Goal: Navigation & Orientation: Go to known website

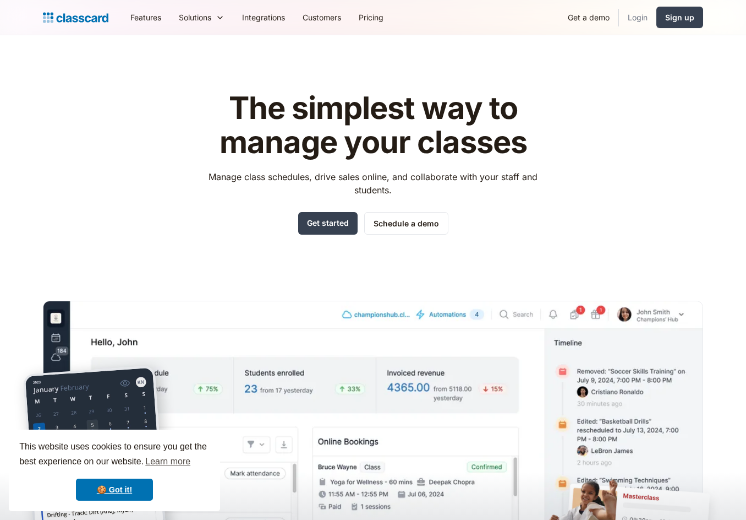
click at [655, 13] on link "Login" at bounding box center [637, 17] width 37 height 25
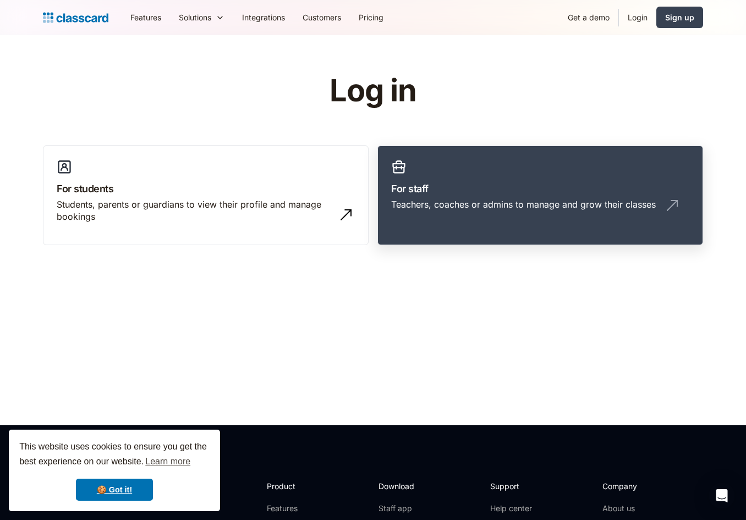
click at [410, 187] on h3 "For staff" at bounding box center [540, 188] width 298 height 15
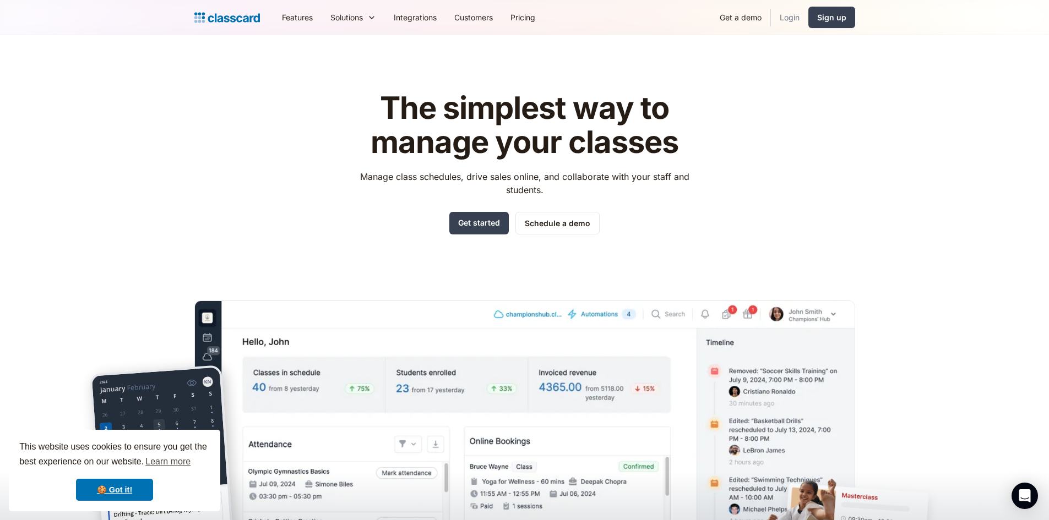
click at [795, 15] on link "Login" at bounding box center [789, 17] width 37 height 25
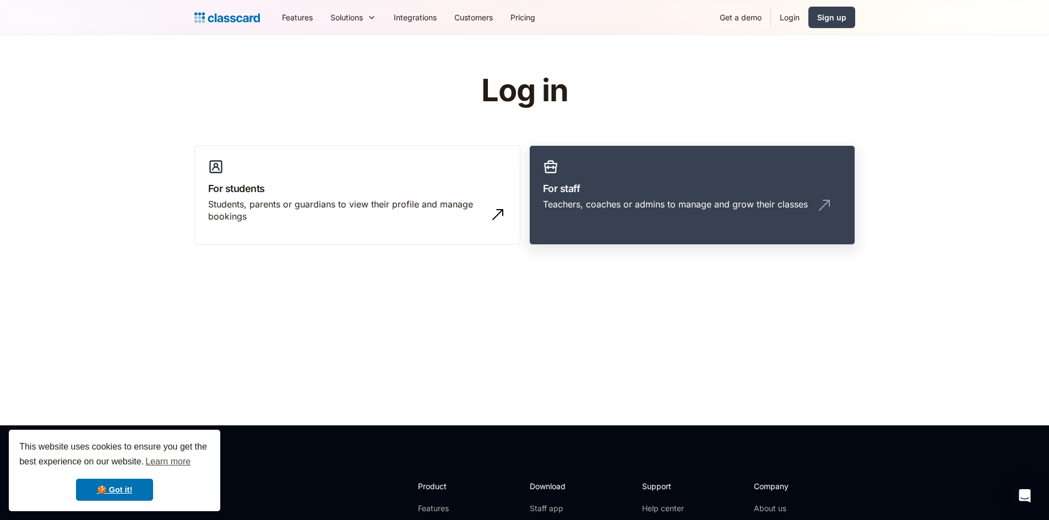
click at [625, 180] on link "For staff Teachers, coaches or admins to manage and grow their classes" at bounding box center [692, 195] width 326 height 100
